Goal: Task Accomplishment & Management: Use online tool/utility

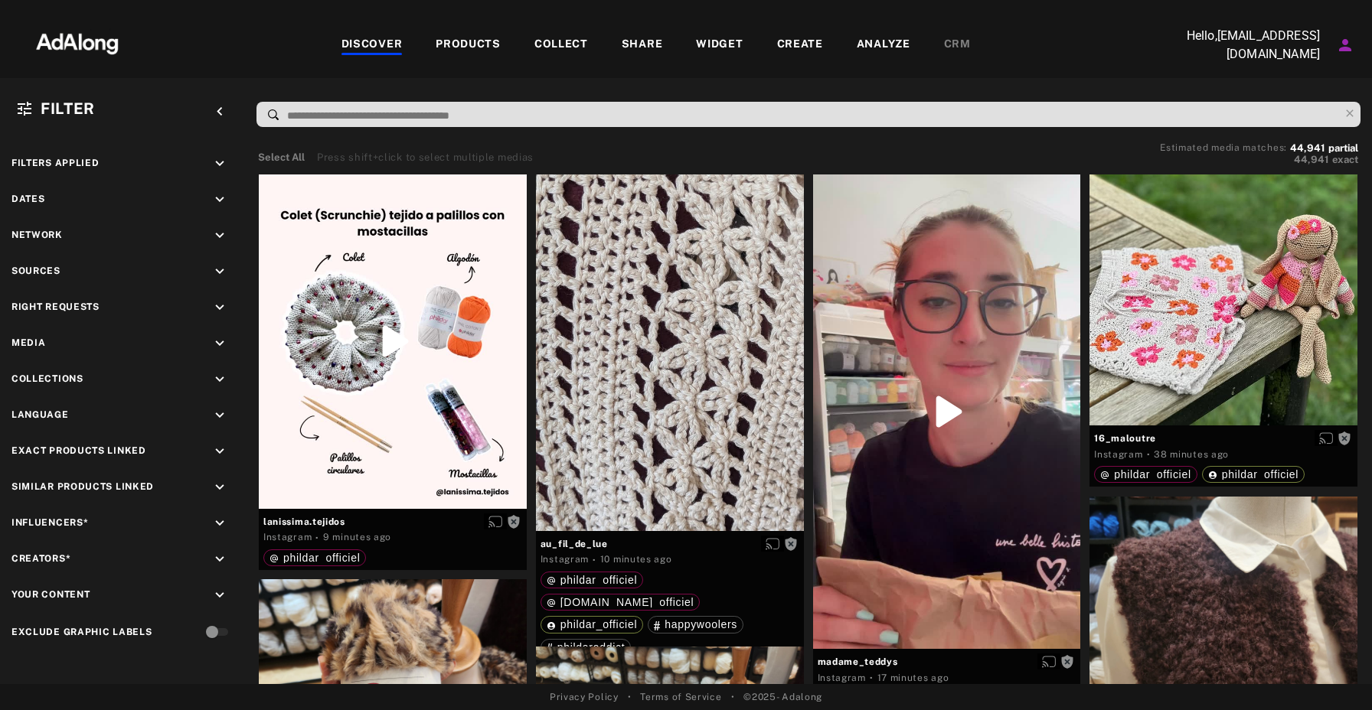
click at [566, 47] on div "COLLECT" at bounding box center [561, 45] width 54 height 18
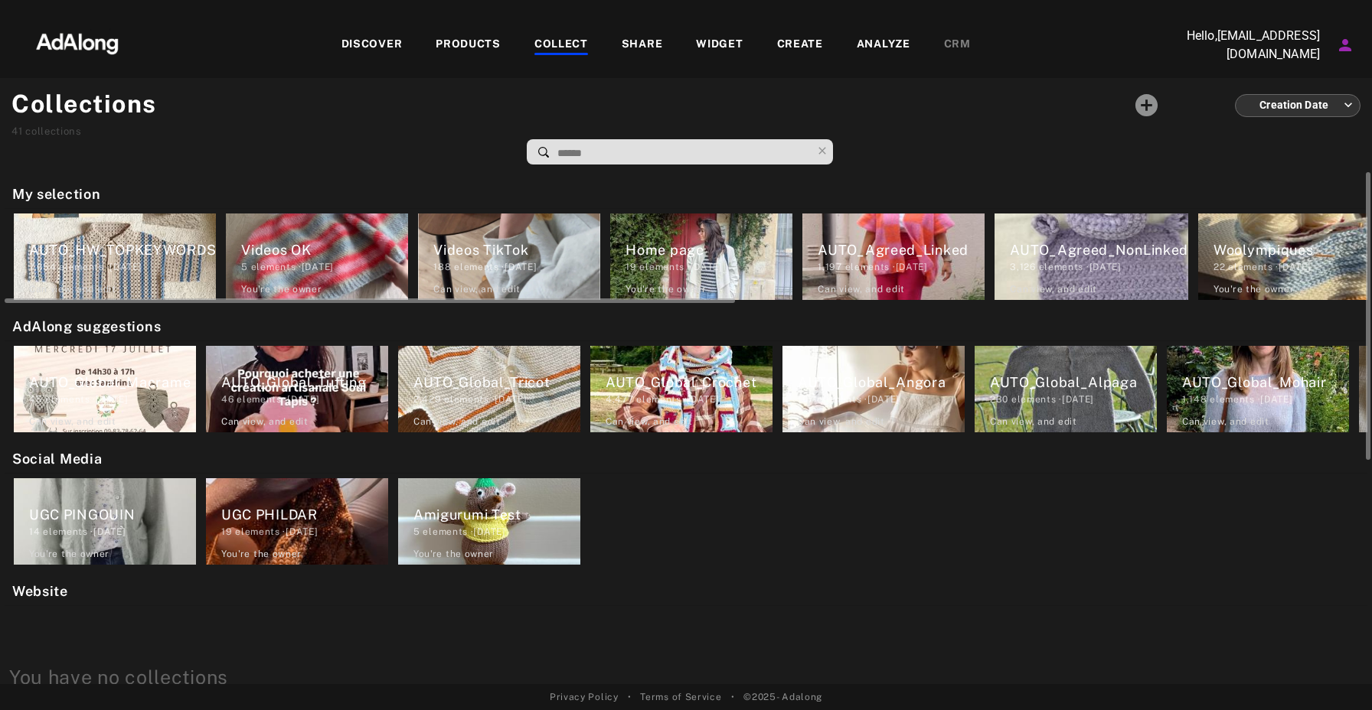
click at [1075, 253] on div "AUTO_Agreed_NonLinked" at bounding box center [1099, 250] width 178 height 21
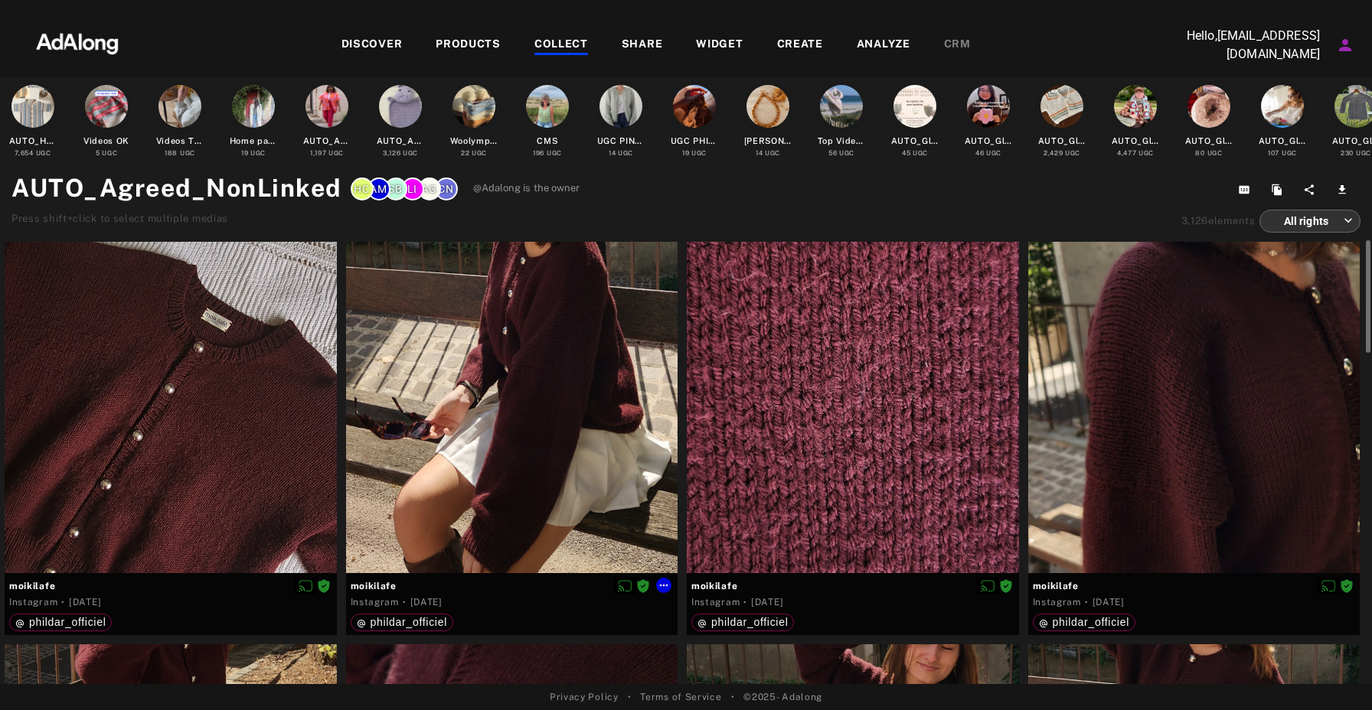
click at [573, 350] on div at bounding box center [512, 408] width 332 height 332
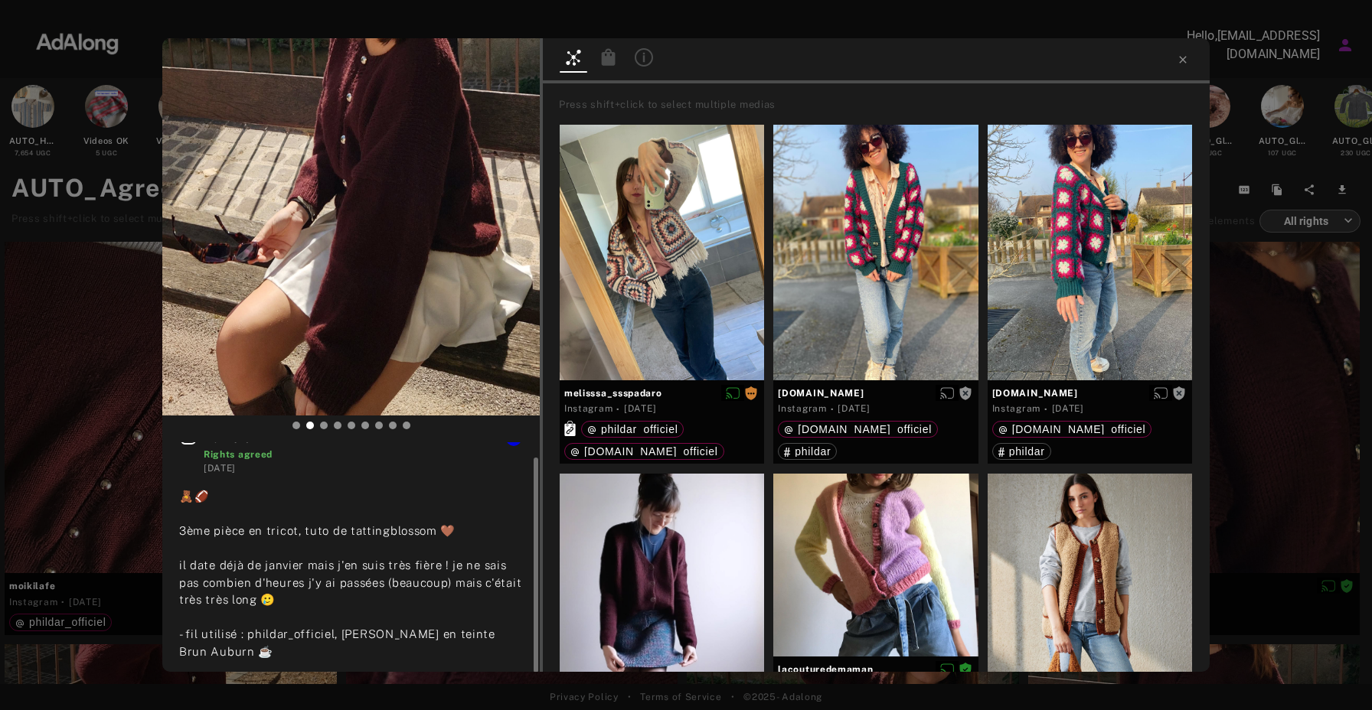
scroll to position [15, 0]
click at [612, 60] on icon at bounding box center [609, 56] width 14 height 17
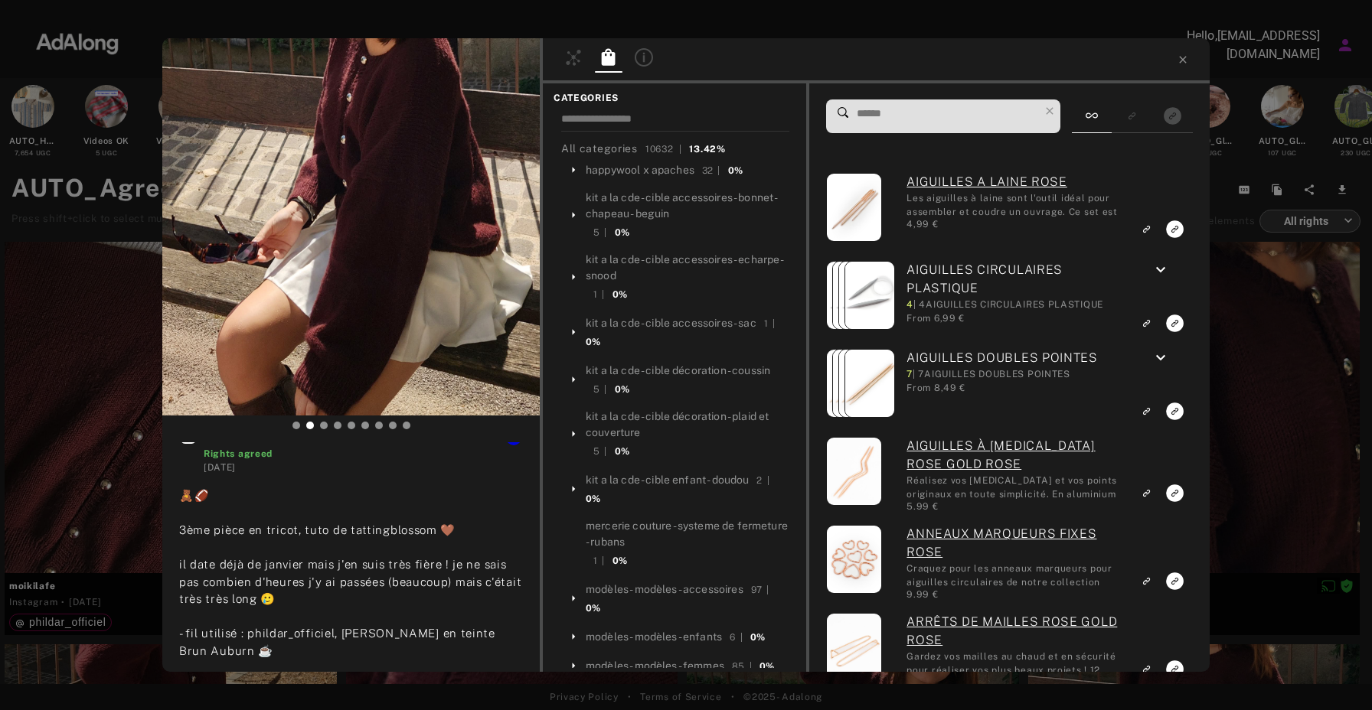
click at [932, 117] on input at bounding box center [947, 113] width 184 height 21
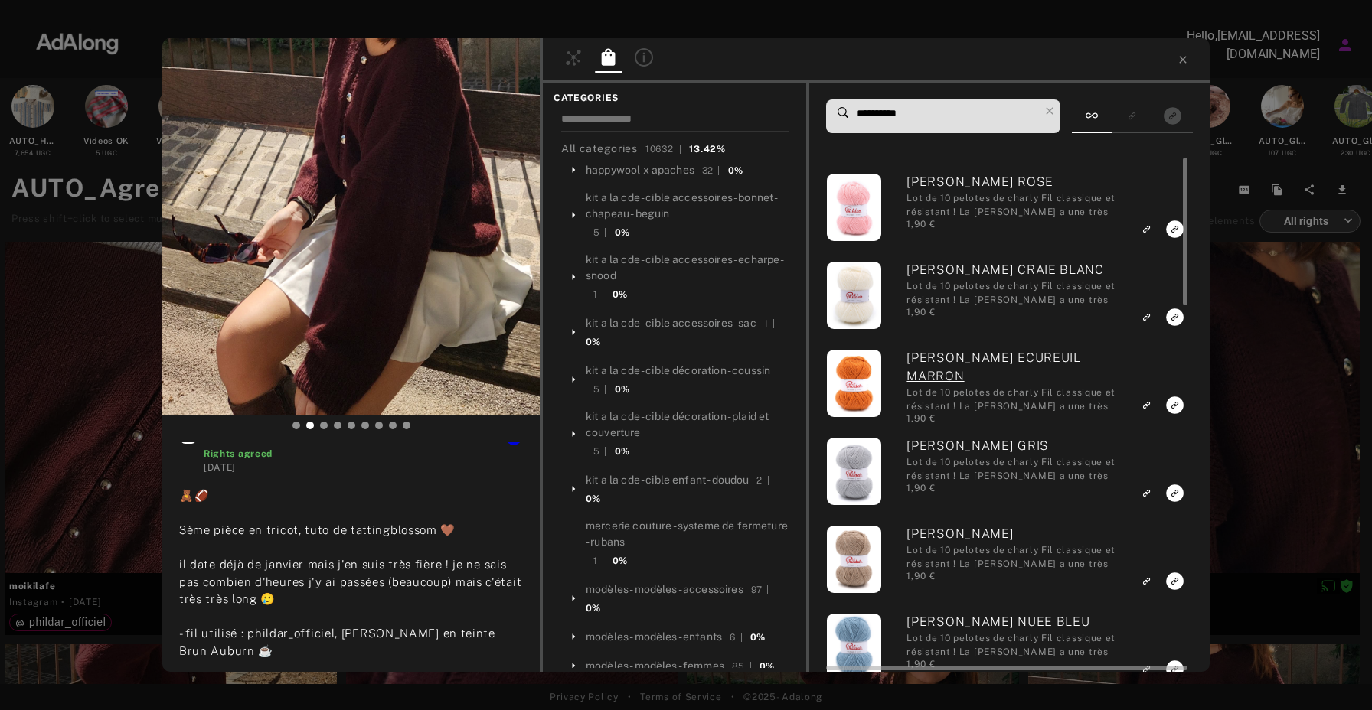
type input "**********"
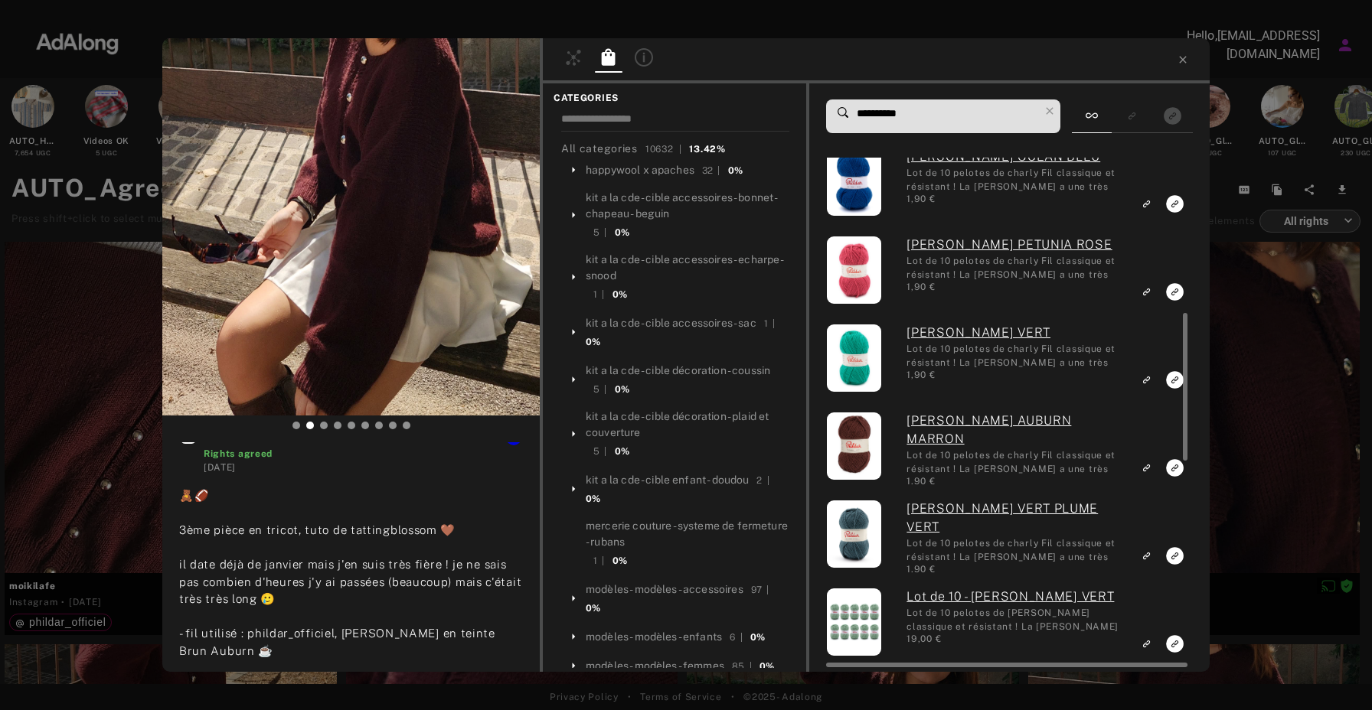
scroll to position [570, 0]
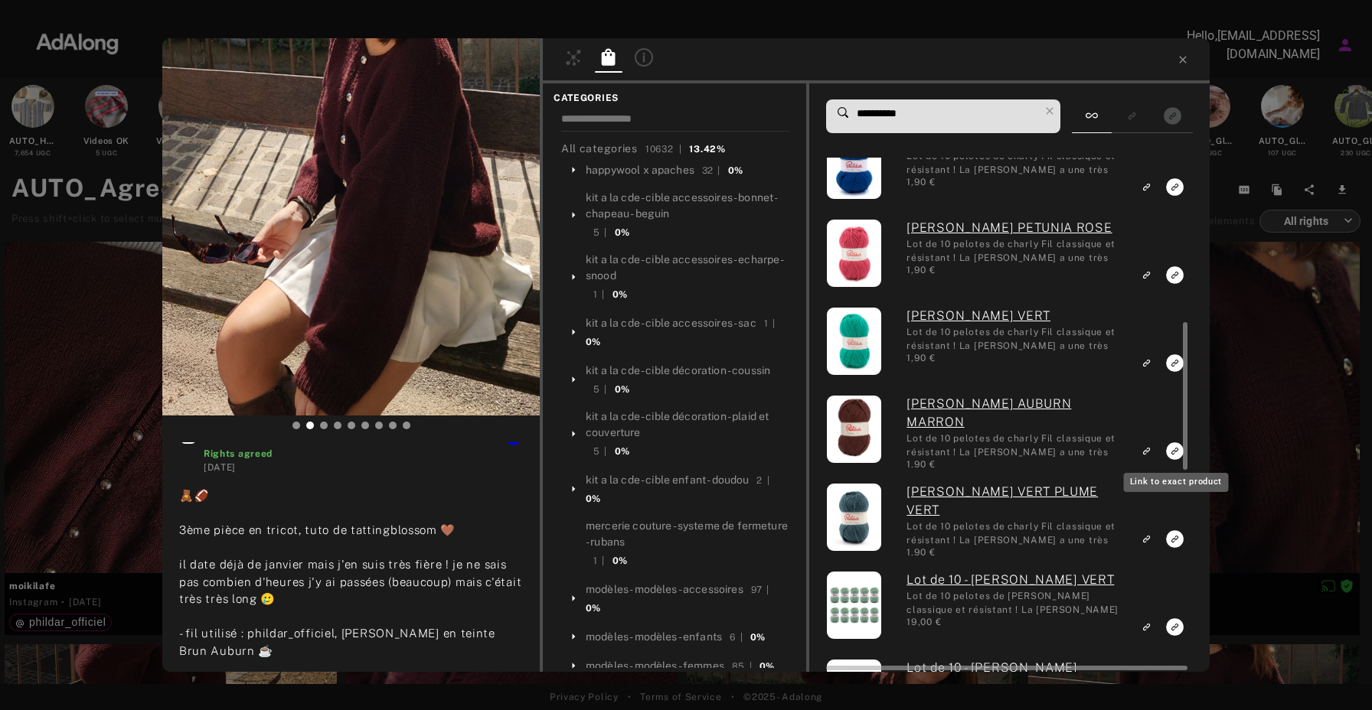
click at [1173, 452] on icon "Link to exact product" at bounding box center [1175, 451] width 18 height 18
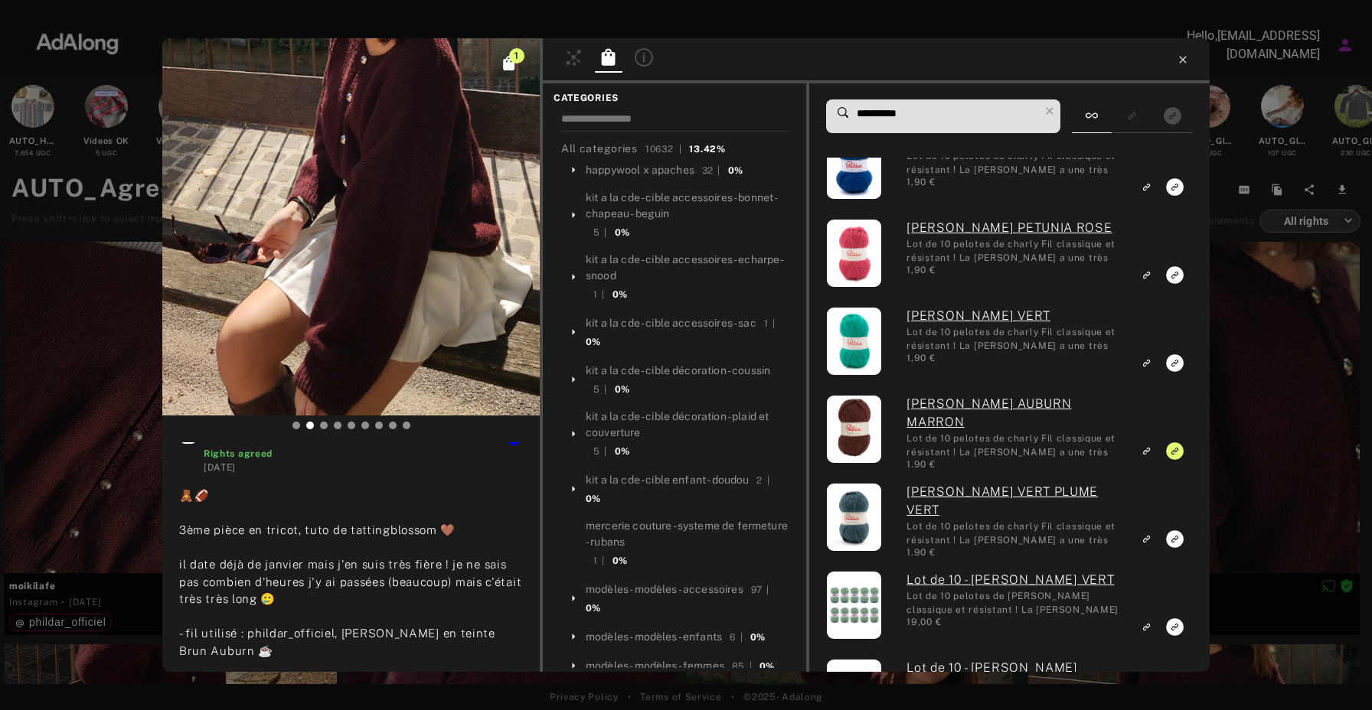
click at [1187, 56] on icon at bounding box center [1182, 60] width 12 height 12
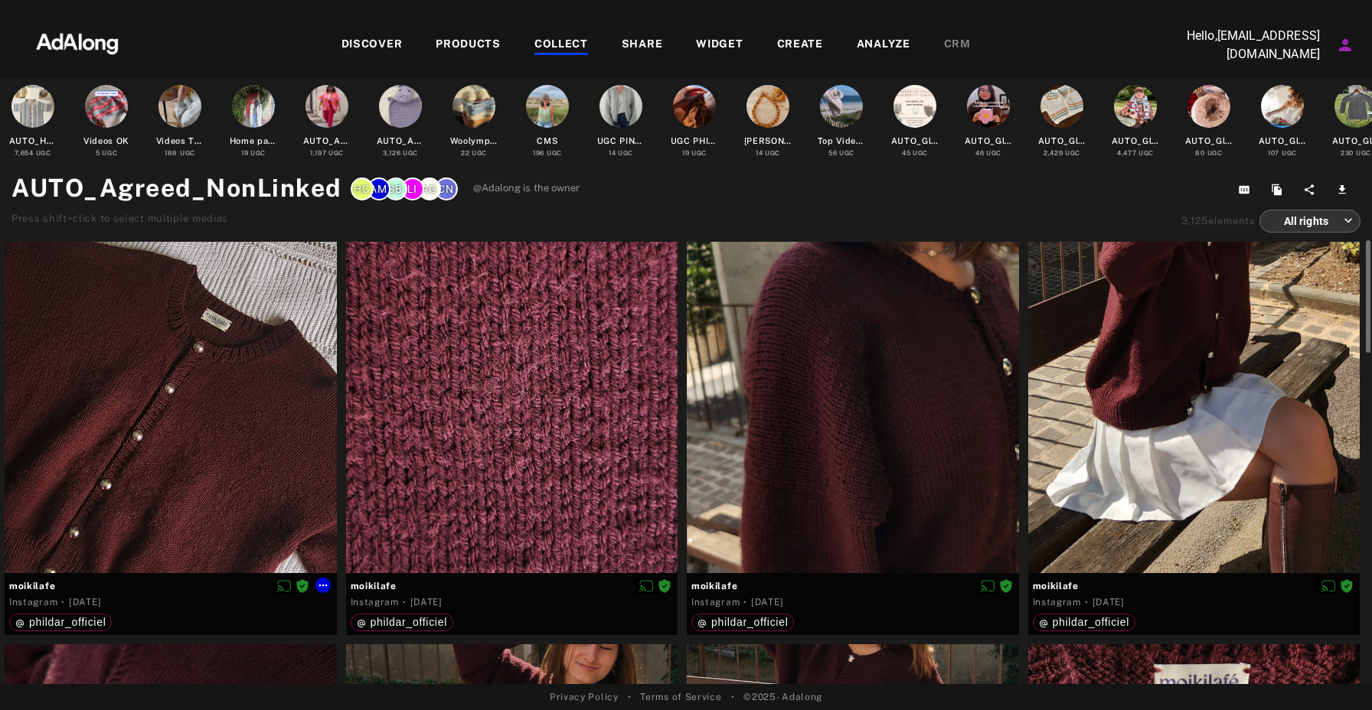
click at [227, 428] on div at bounding box center [171, 408] width 332 height 332
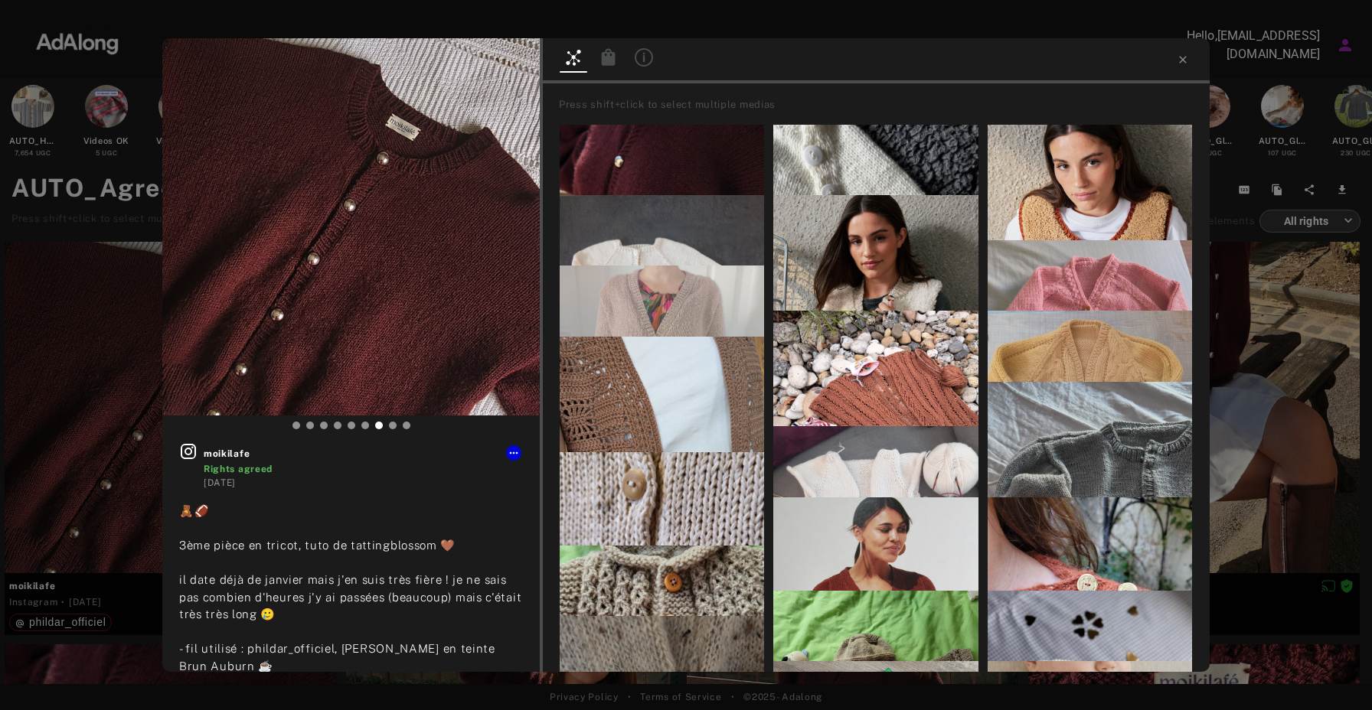
click at [609, 57] on icon at bounding box center [609, 56] width 14 height 17
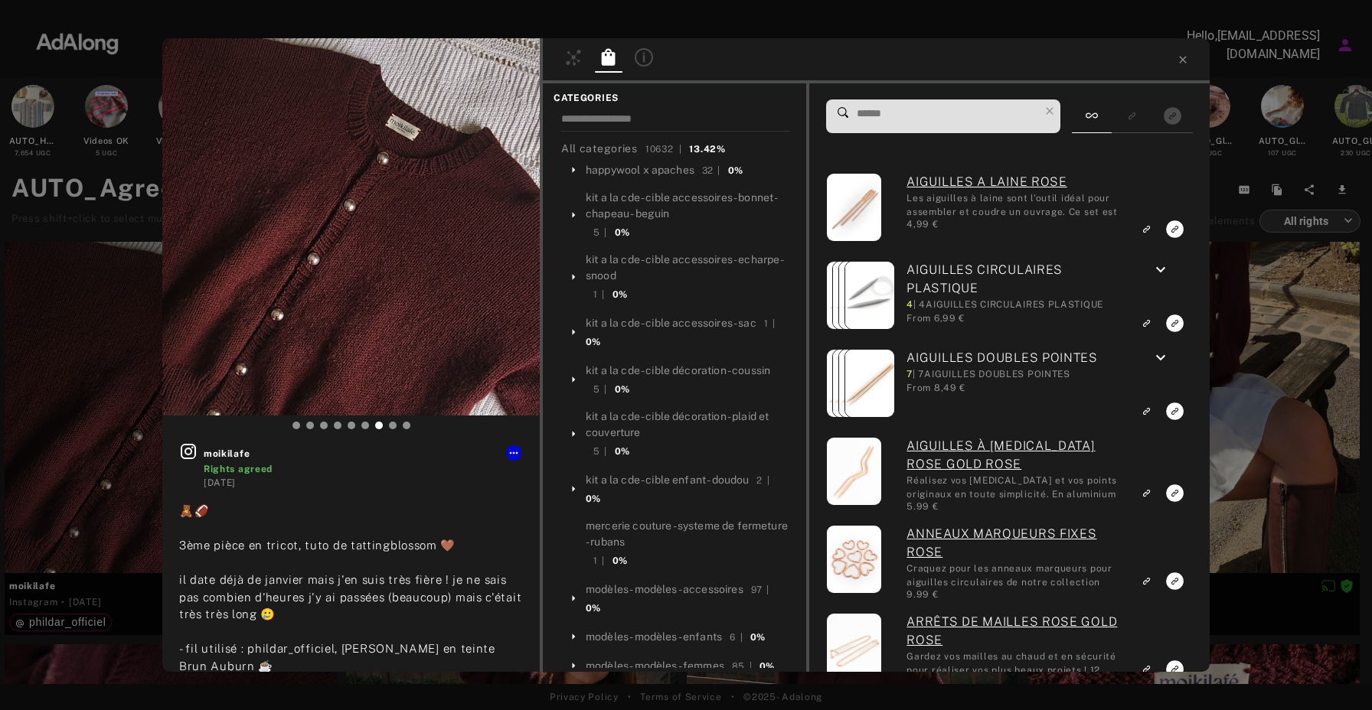
click at [908, 114] on input at bounding box center [947, 113] width 184 height 21
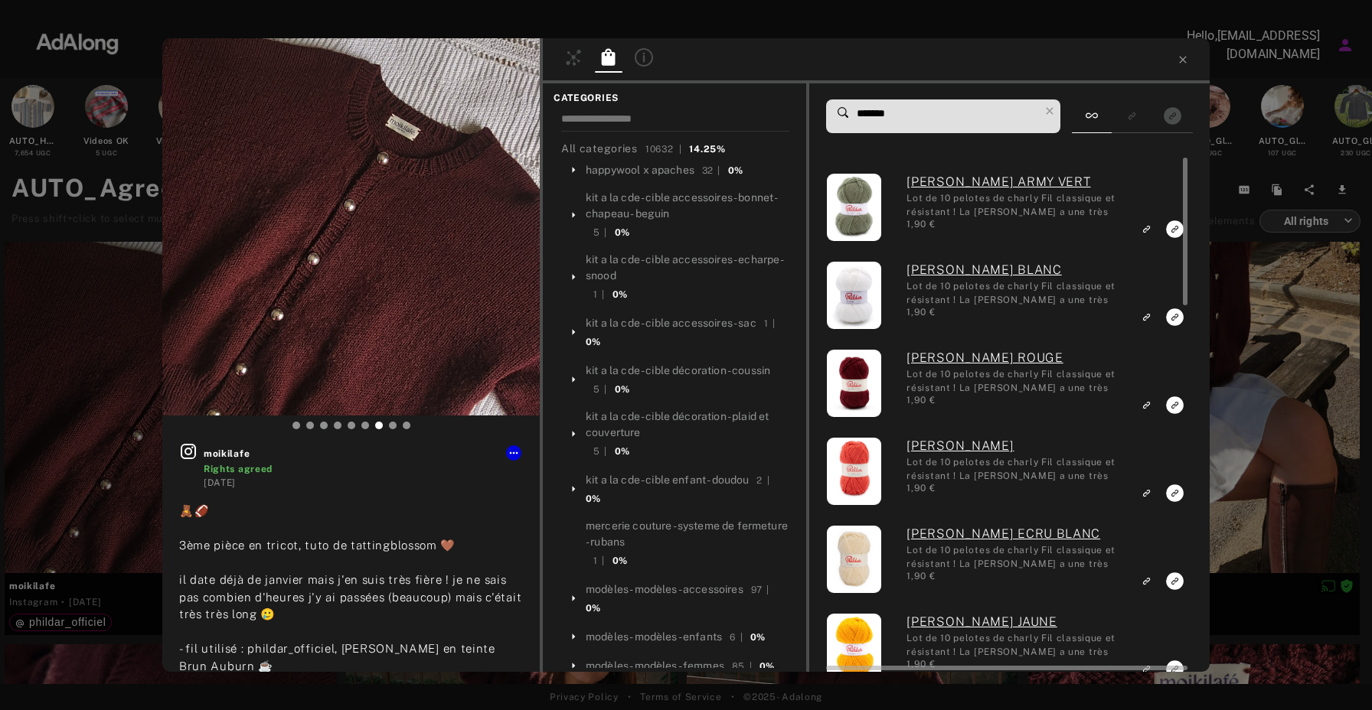
type input "******"
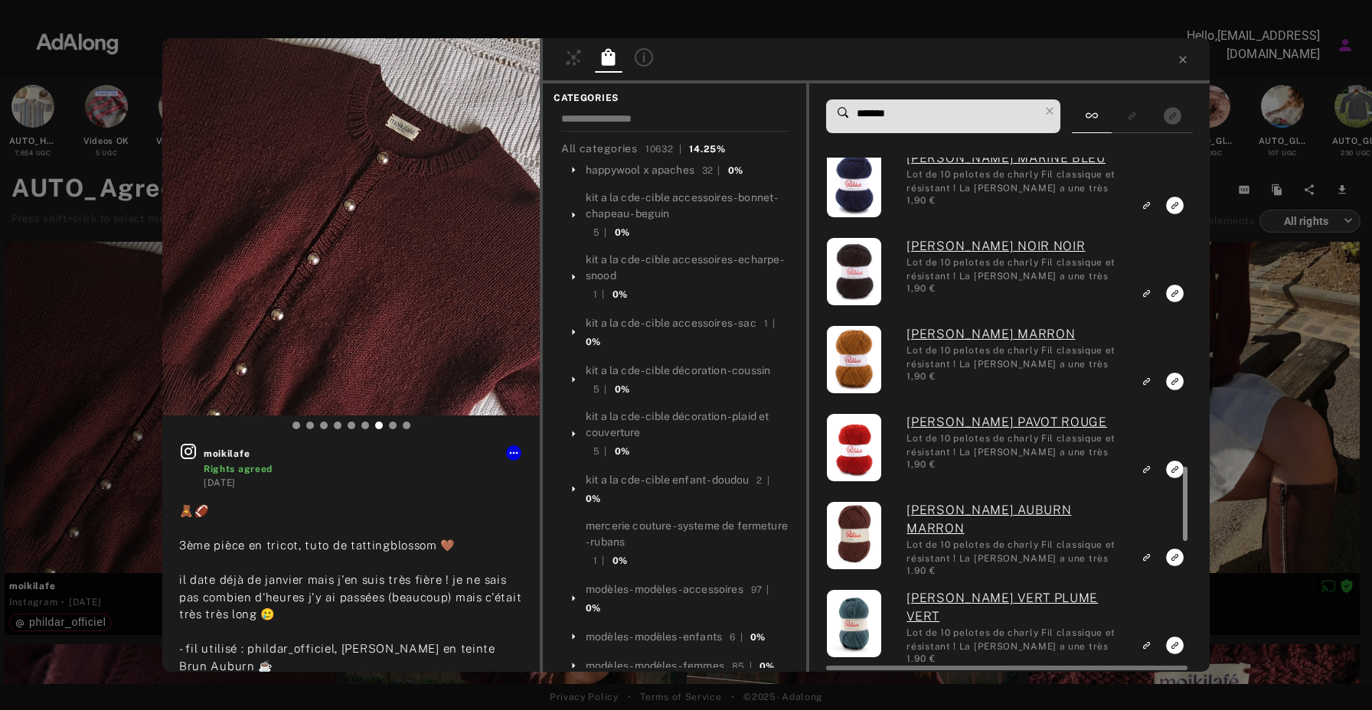
scroll to position [2649, 0]
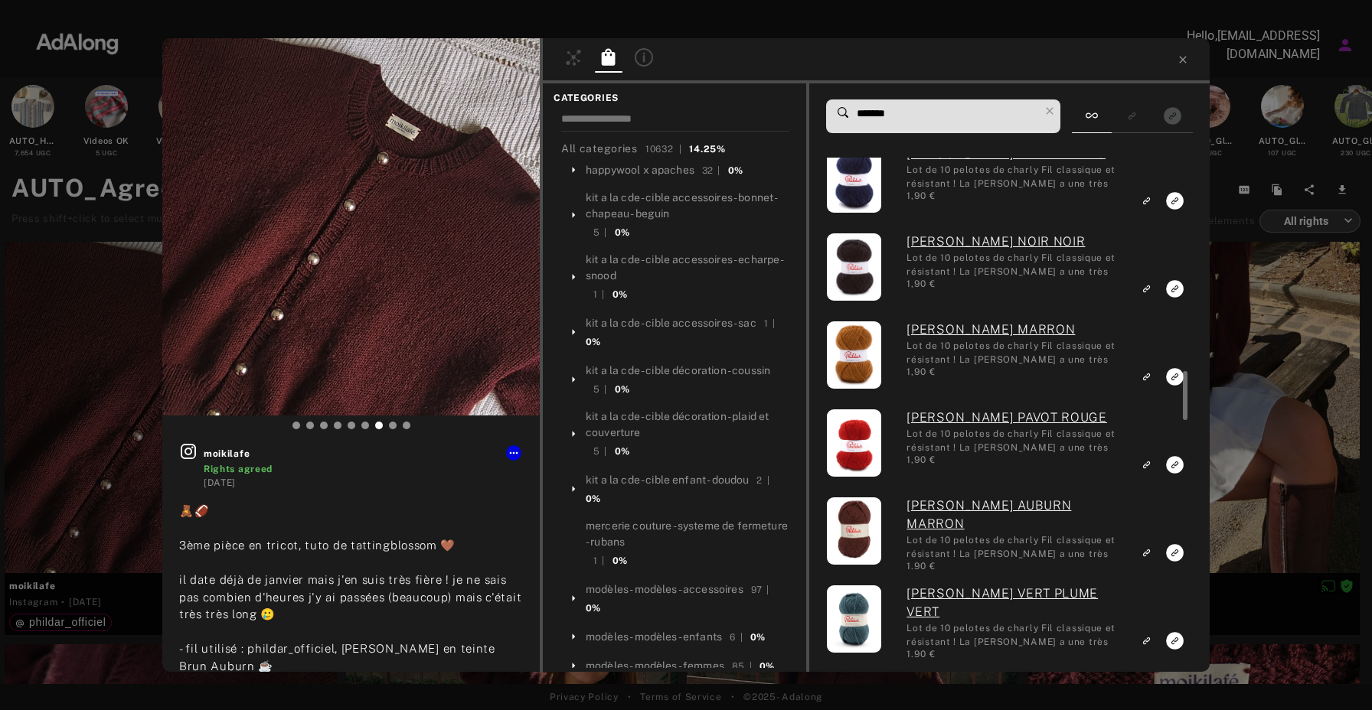
scroll to position [2147, 0]
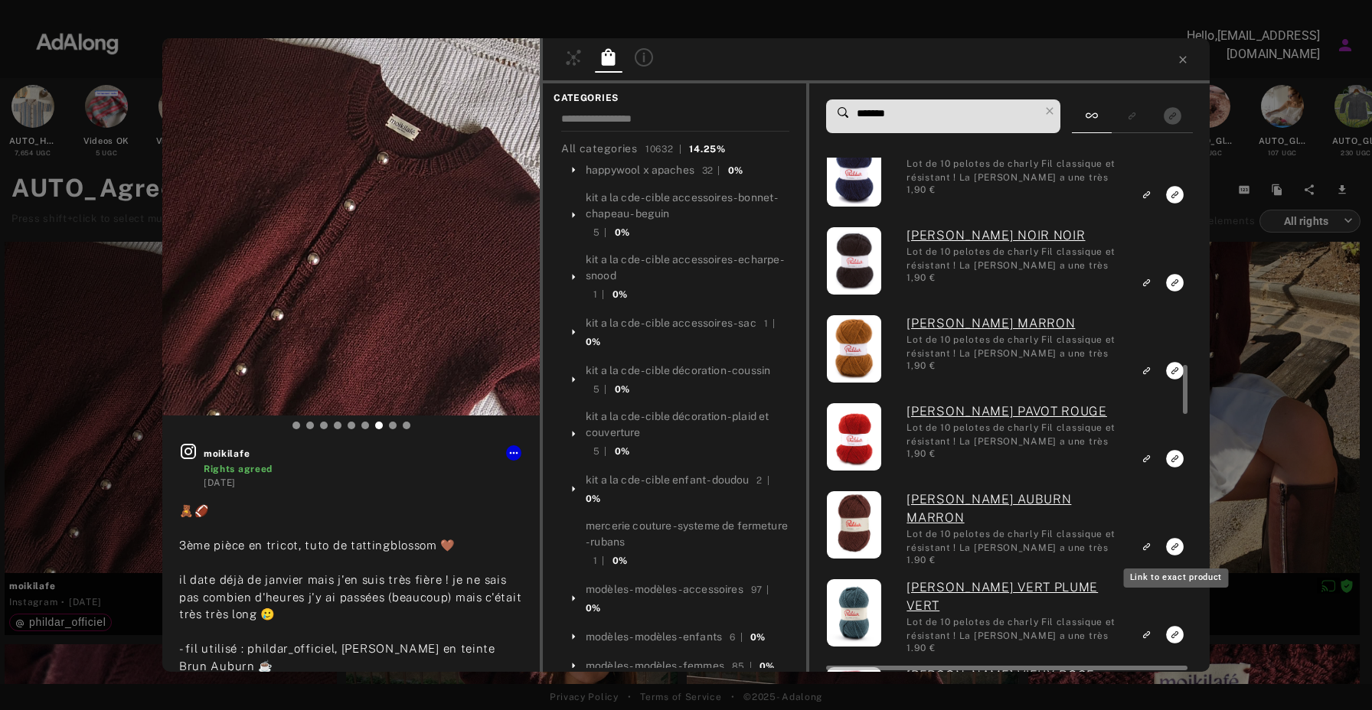
click at [1172, 546] on icon "Link to exact product" at bounding box center [1175, 547] width 18 height 18
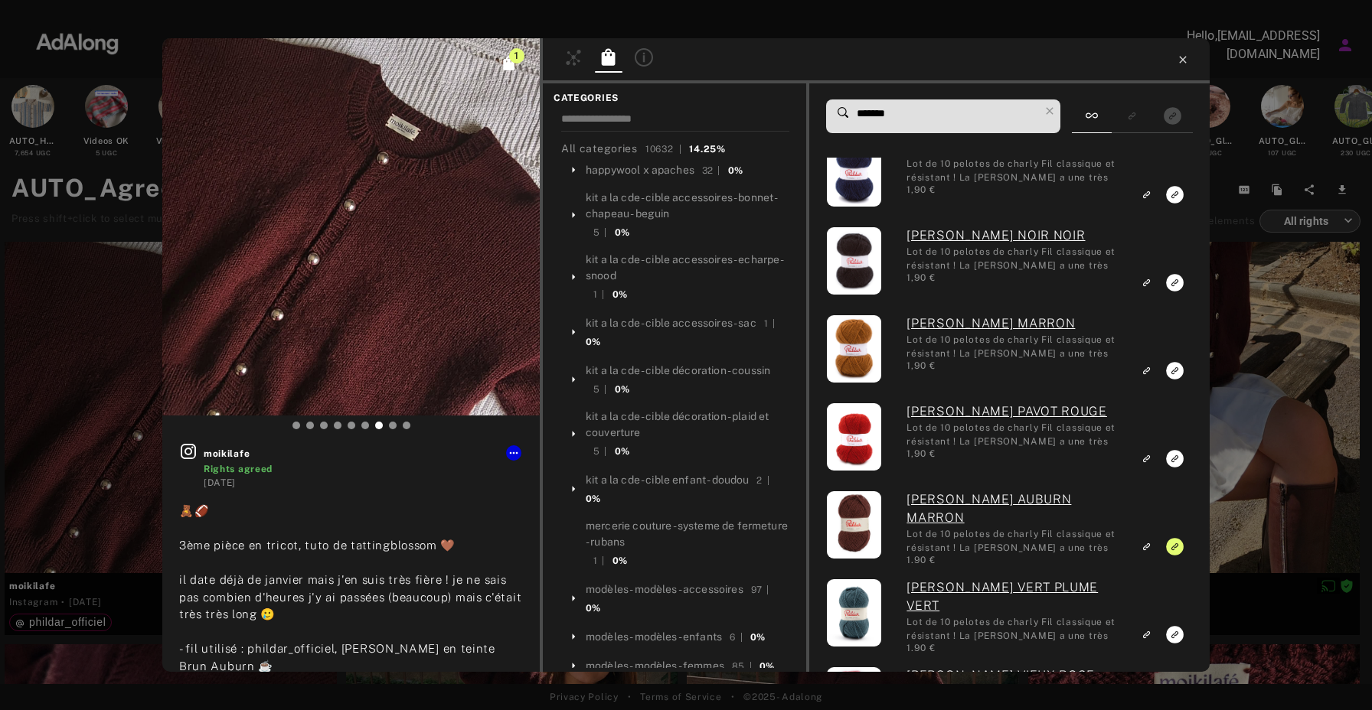
click at [1184, 60] on icon at bounding box center [1182, 60] width 12 height 12
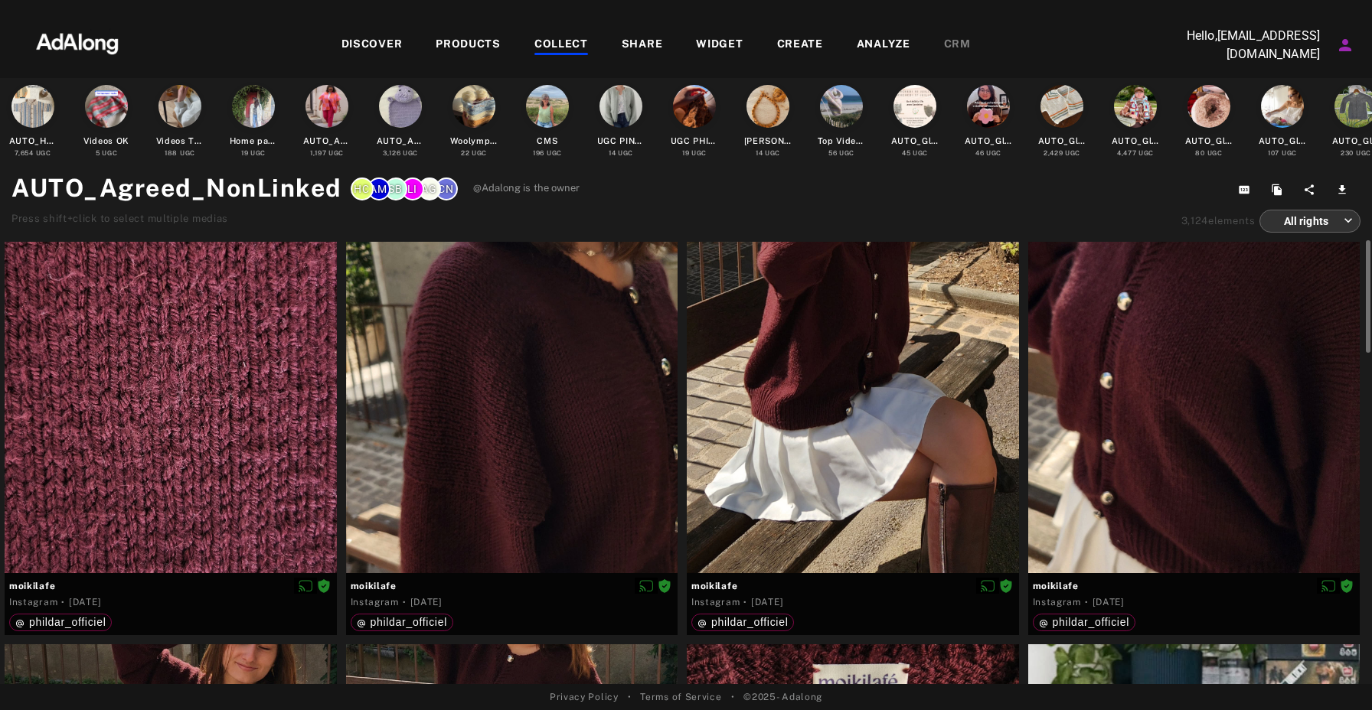
click at [543, 47] on div "COLLECT" at bounding box center [561, 45] width 54 height 18
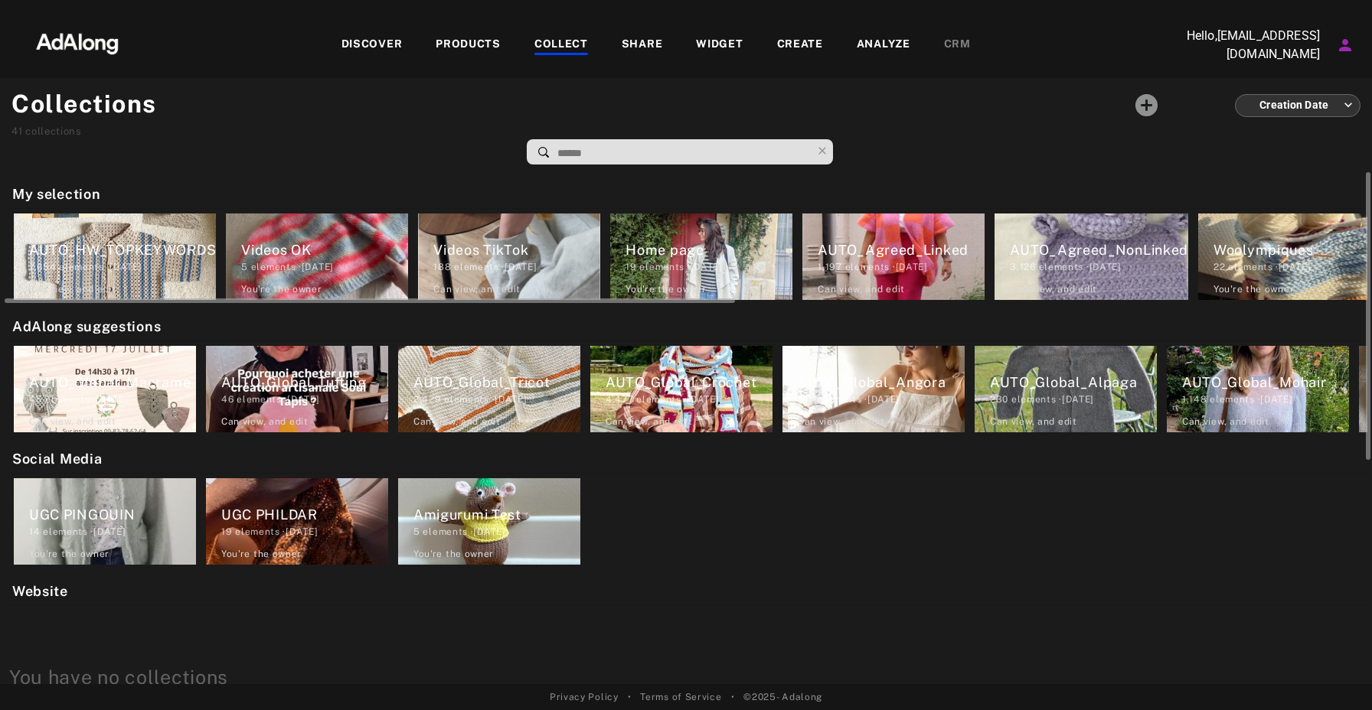
click at [896, 263] on div "1,197 elements · [DATE]" at bounding box center [900, 267] width 167 height 14
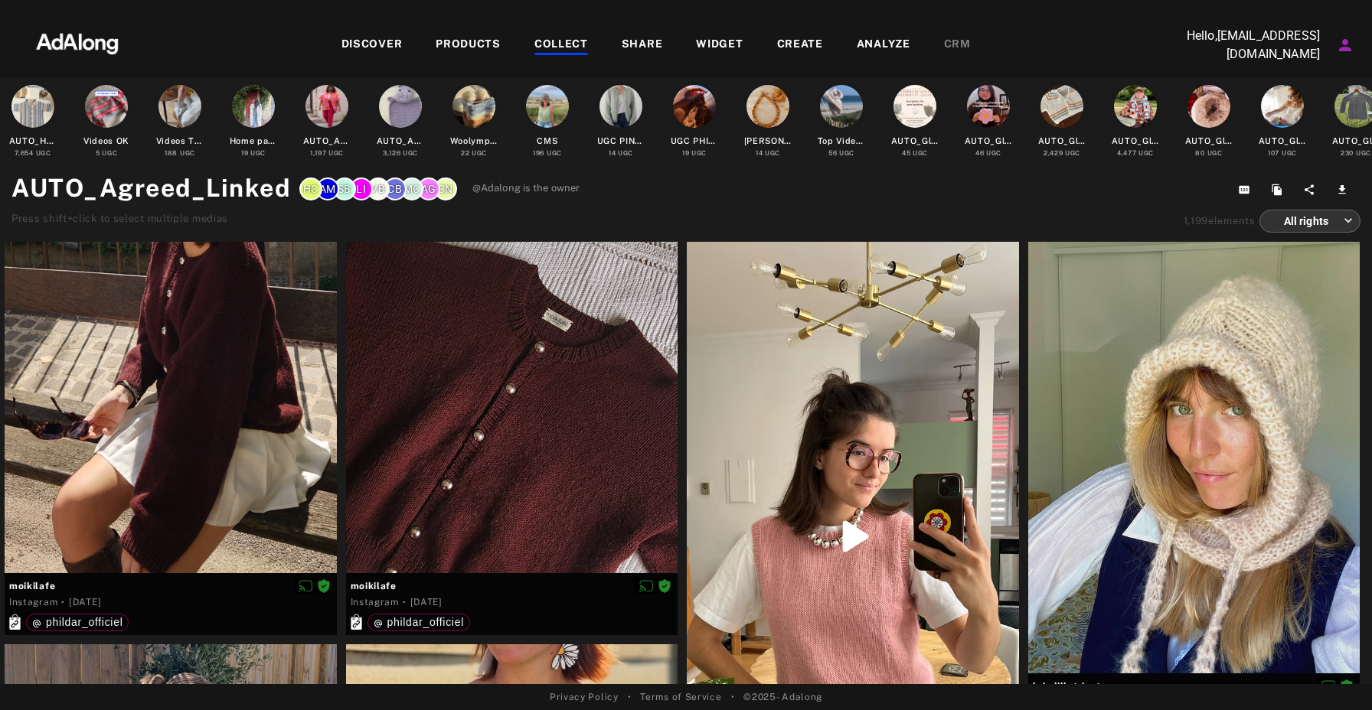
click at [554, 53] on div at bounding box center [561, 54] width 54 height 2
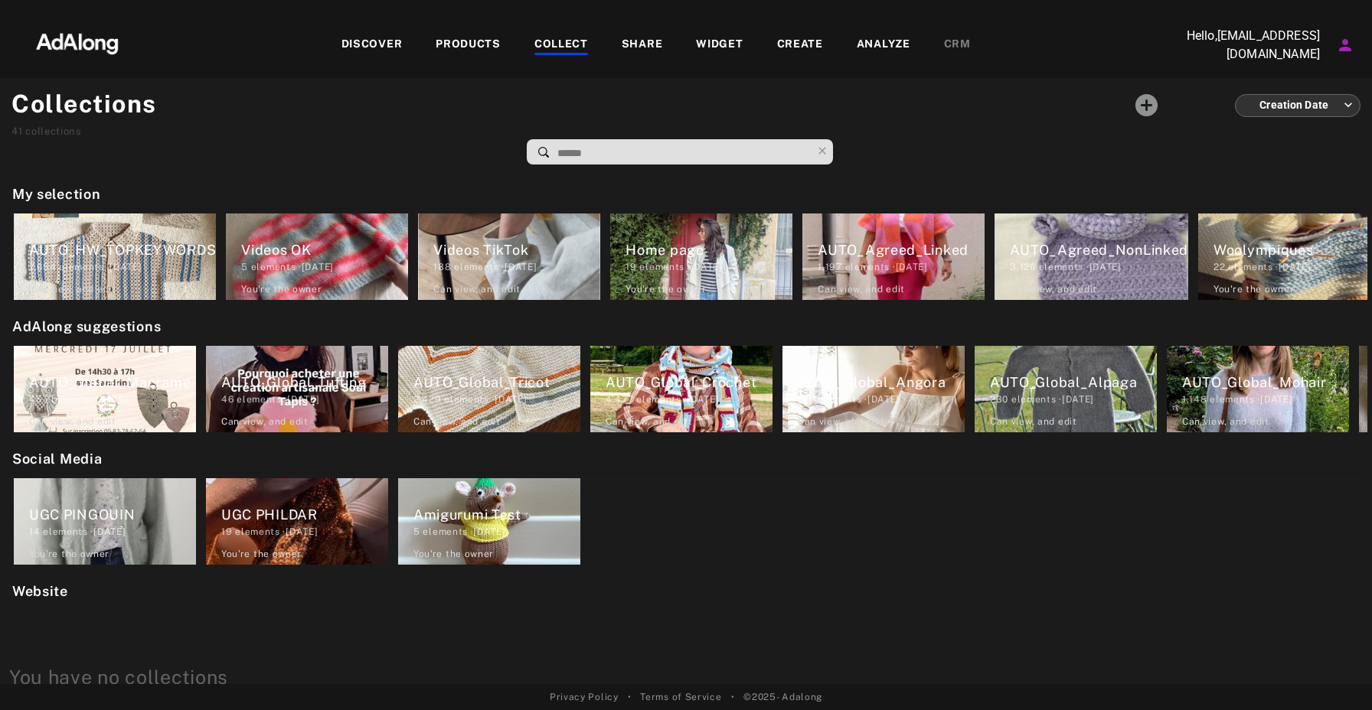
click at [394, 51] on div "DISCOVER" at bounding box center [371, 45] width 61 height 18
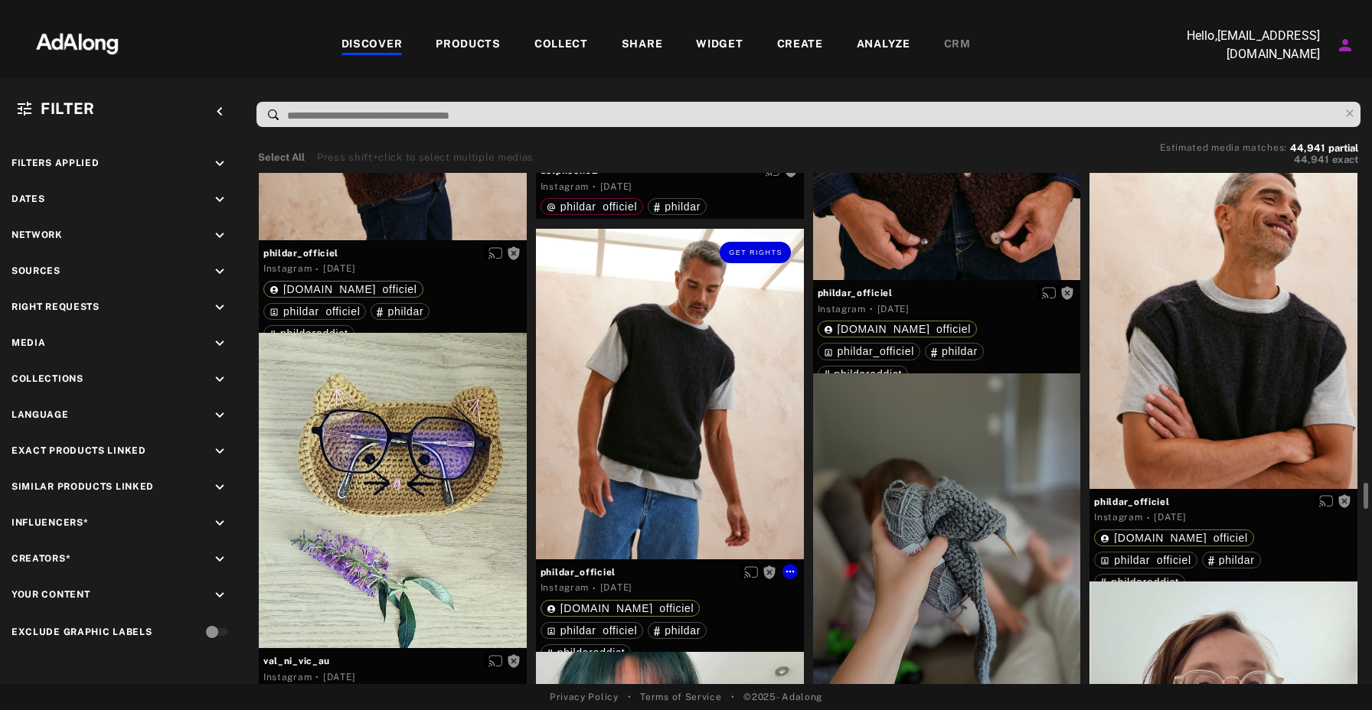
scroll to position [5882, 0]
